Goal: Task Accomplishment & Management: Manage account settings

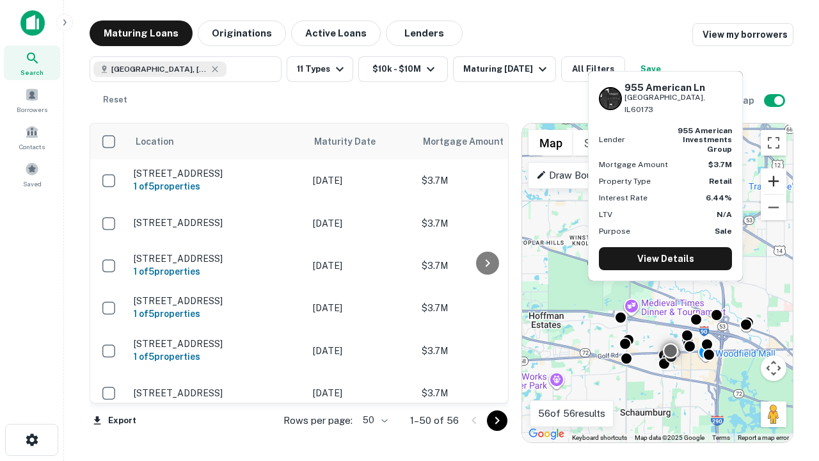
click at [774, 181] on button "Zoom in" at bounding box center [774, 181] width 26 height 26
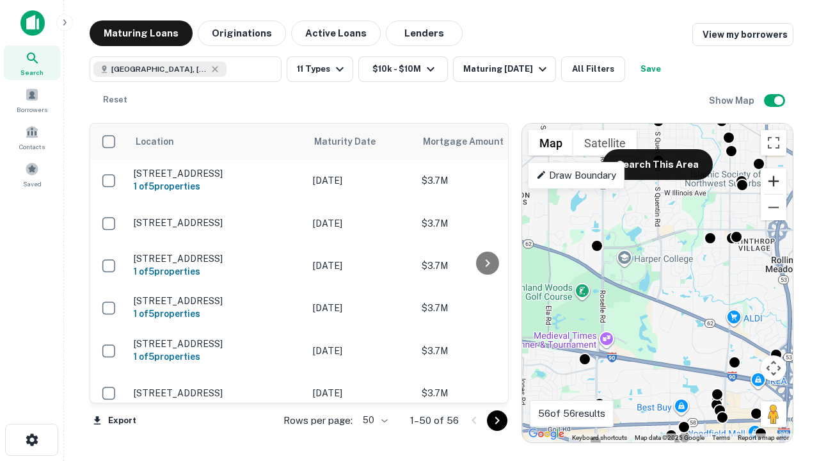
click at [774, 181] on button "Zoom in" at bounding box center [774, 181] width 26 height 26
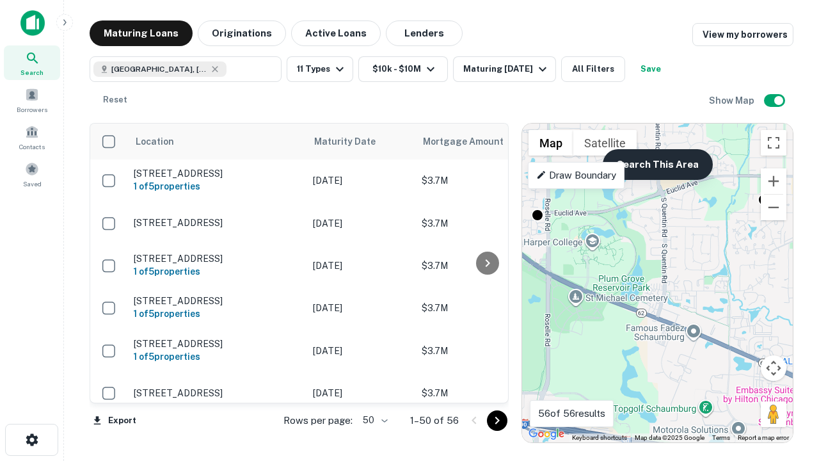
click at [657, 164] on button "Search This Area" at bounding box center [658, 164] width 110 height 31
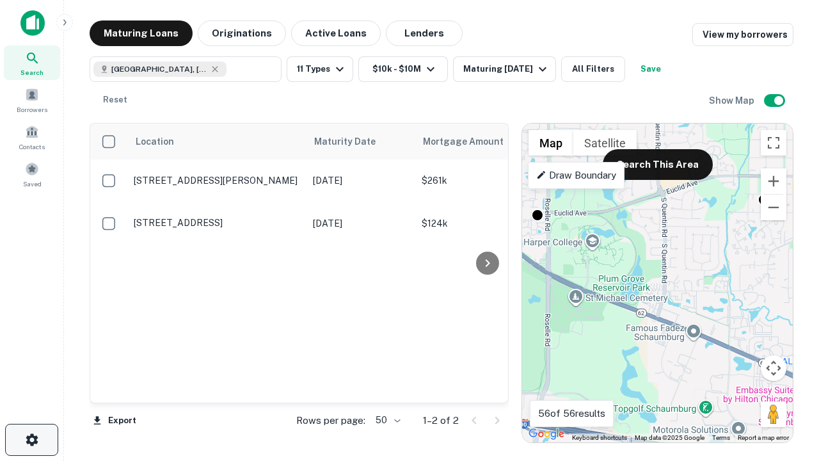
click at [31, 440] on icon "button" at bounding box center [31, 439] width 15 height 15
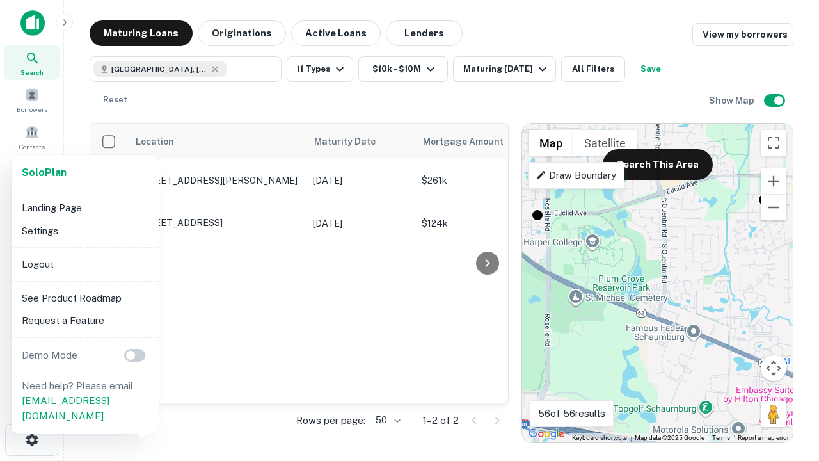
click at [84, 264] on li "Logout" at bounding box center [85, 264] width 137 height 23
